Goal: Task Accomplishment & Management: Complete application form

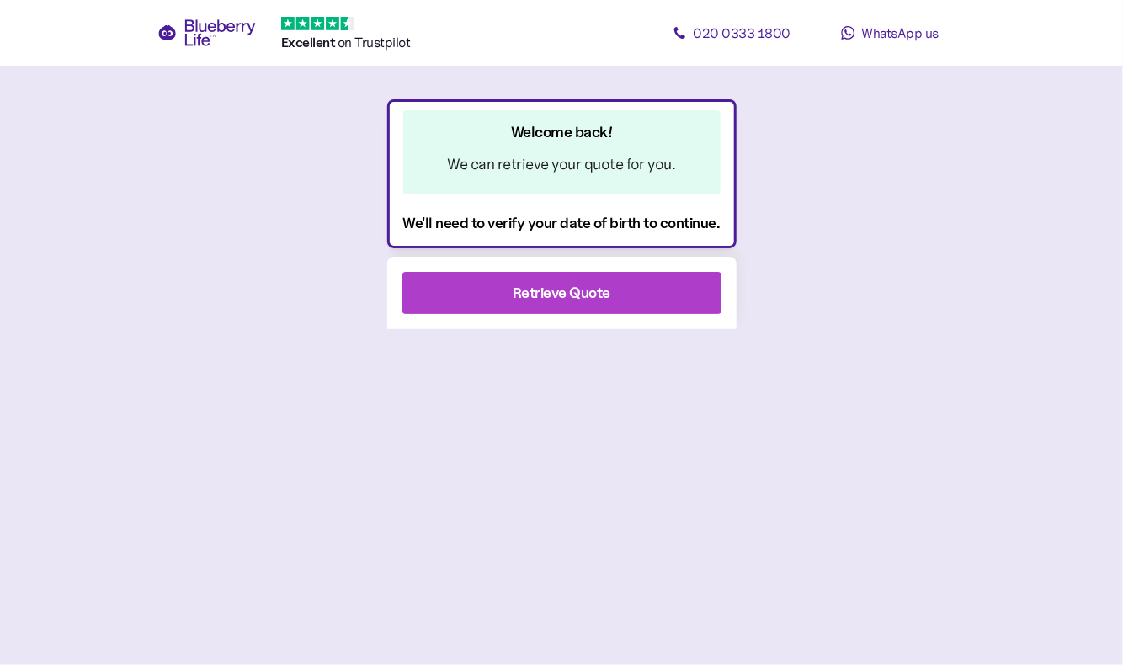
click at [610, 276] on span "Retrieve Quote" at bounding box center [562, 293] width 98 height 40
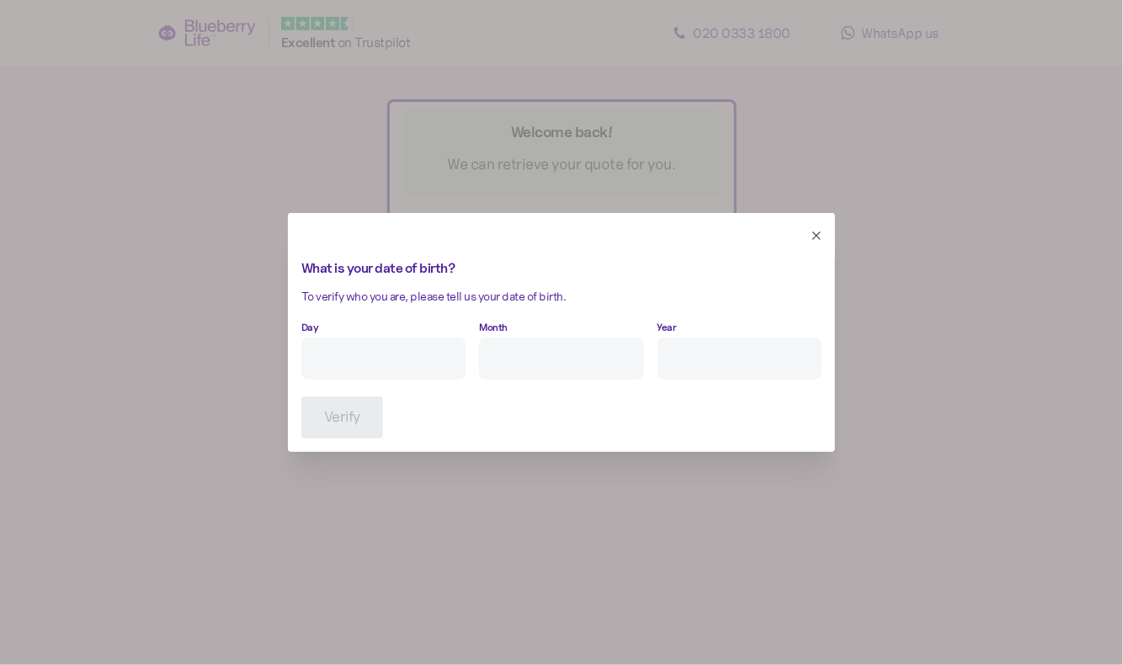
click at [332, 358] on input "Day" at bounding box center [383, 359] width 164 height 42
type input "1"
type input "10"
type input "****"
click at [348, 436] on span "Verify" at bounding box center [342, 417] width 36 height 40
